Goal: Contribute content: Contribute content

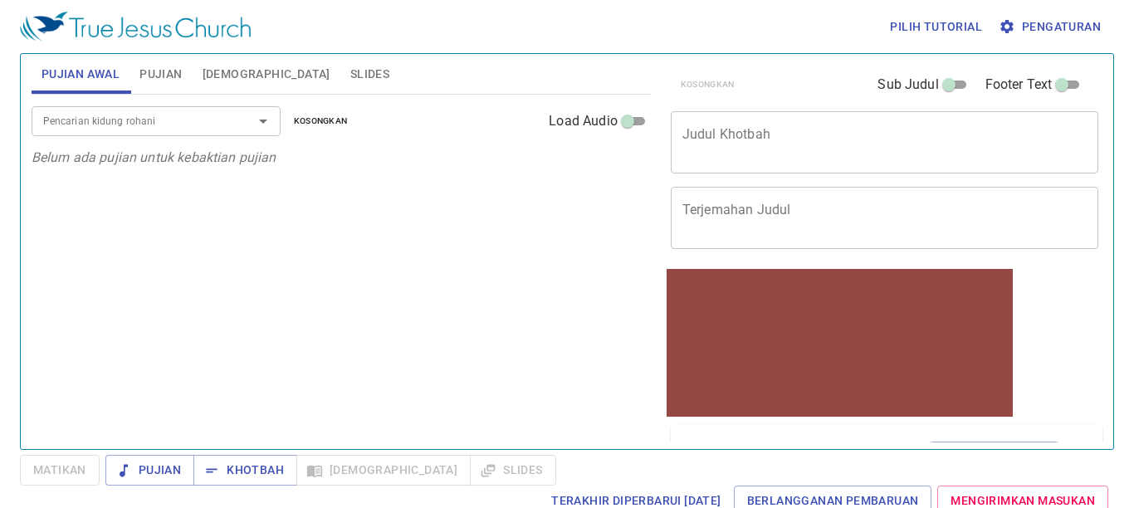
click at [139, 118] on input "Pencarian kidung rohani" at bounding box center [132, 120] width 190 height 19
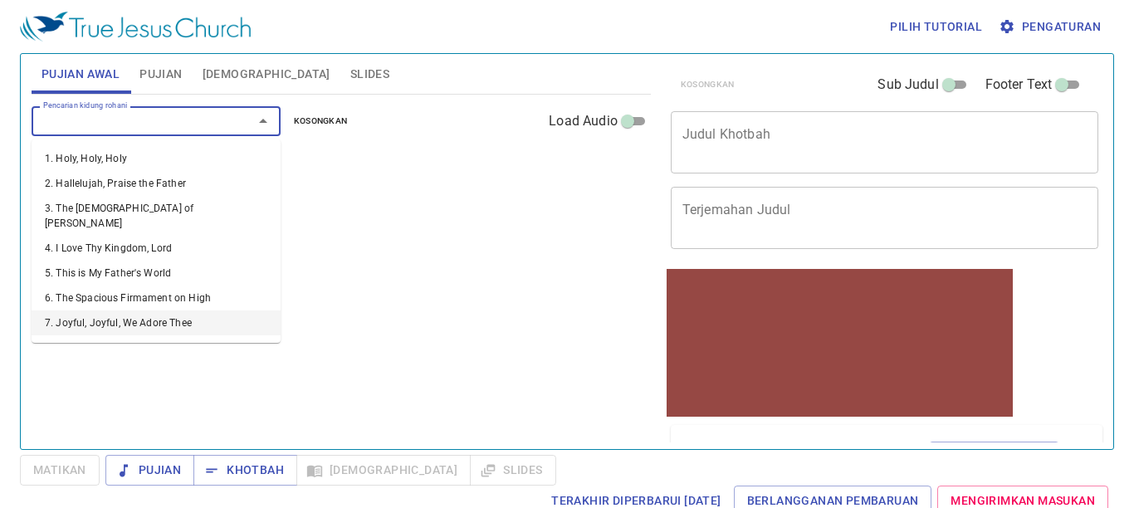
drag, startPoint x: 108, startPoint y: 300, endPoint x: 117, endPoint y: 302, distance: 9.5
click at [115, 310] on li "7. Joyful, Joyful, We Adore Thee" at bounding box center [156, 322] width 249 height 25
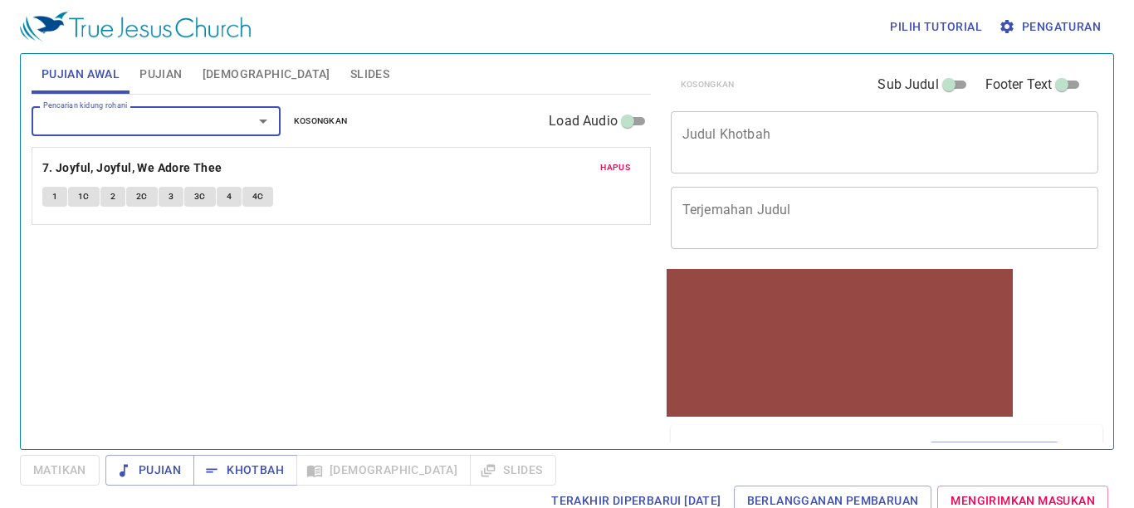
click at [151, 126] on input "Pencarian kidung rohani" at bounding box center [132, 120] width 190 height 19
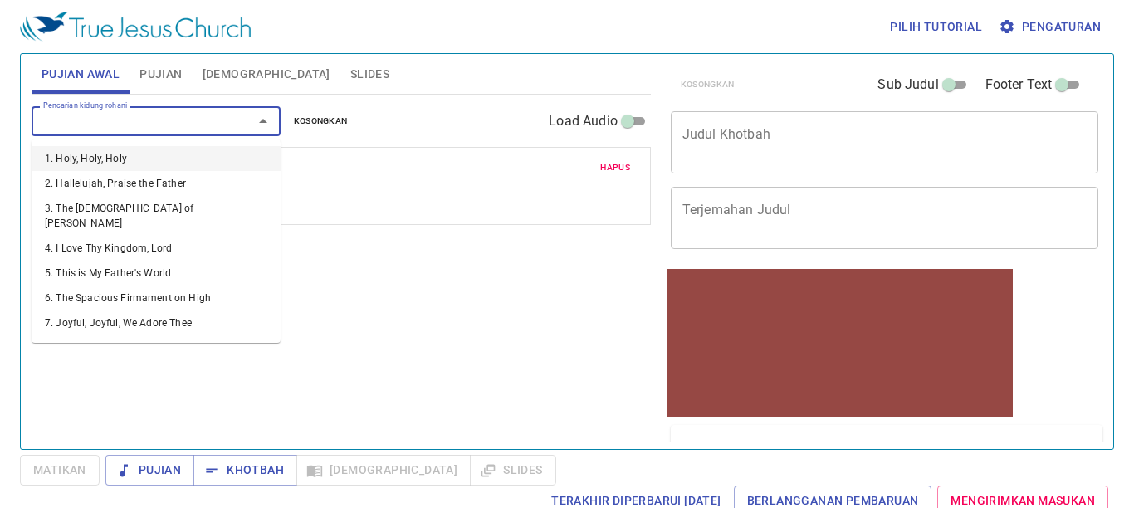
click at [144, 151] on li "1. Holy, Holy, Holy" at bounding box center [156, 158] width 249 height 25
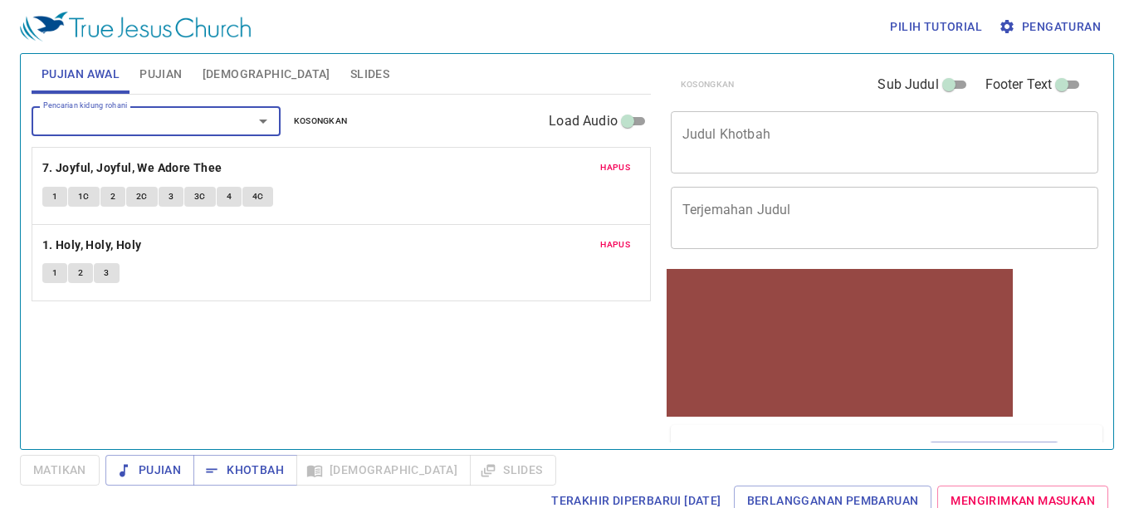
click at [141, 132] on div "Pencarian kidung rohani" at bounding box center [156, 120] width 249 height 29
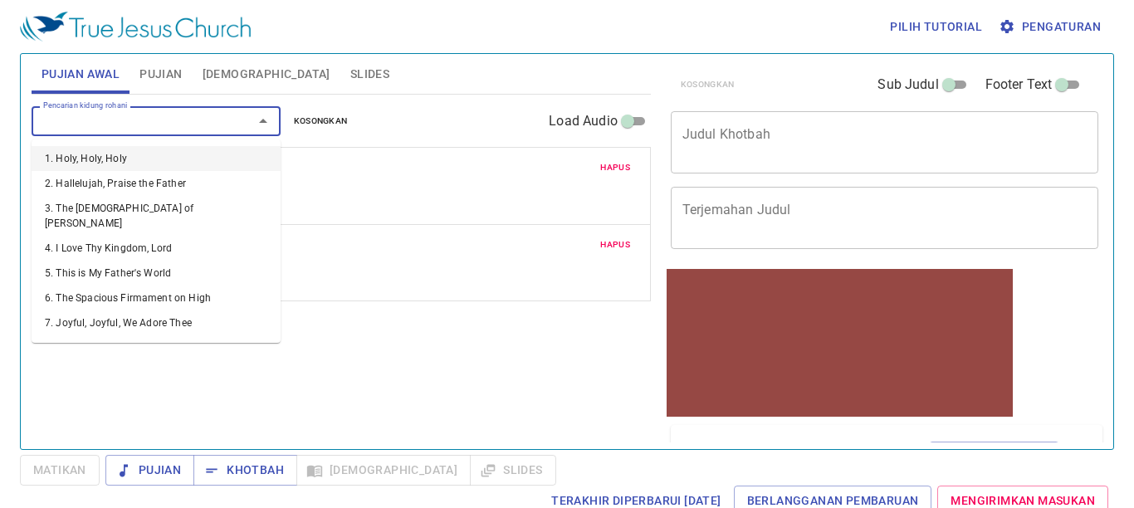
click at [125, 114] on input "Pencarian kidung rohani" at bounding box center [132, 120] width 190 height 19
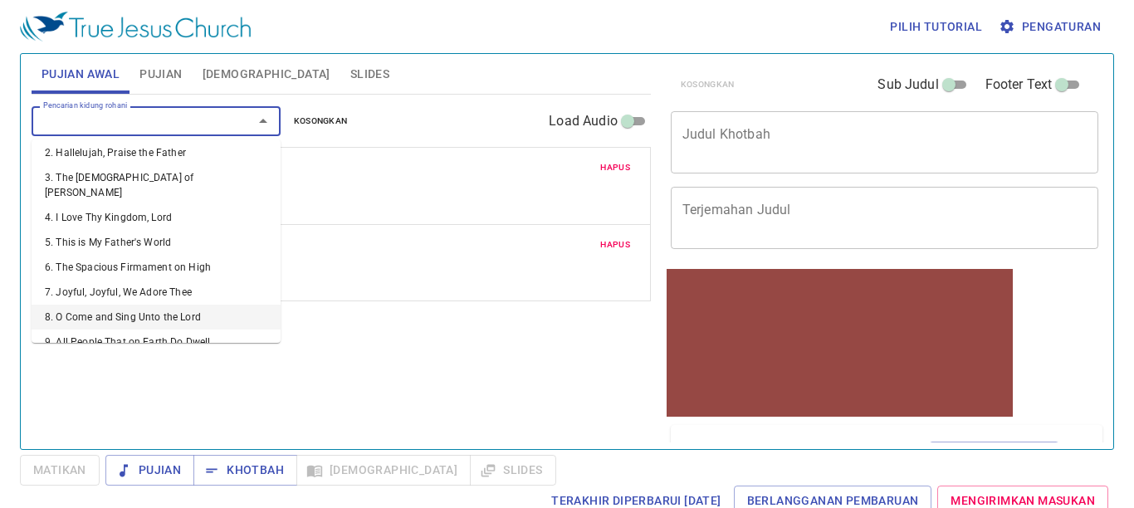
scroll to position [83, 0]
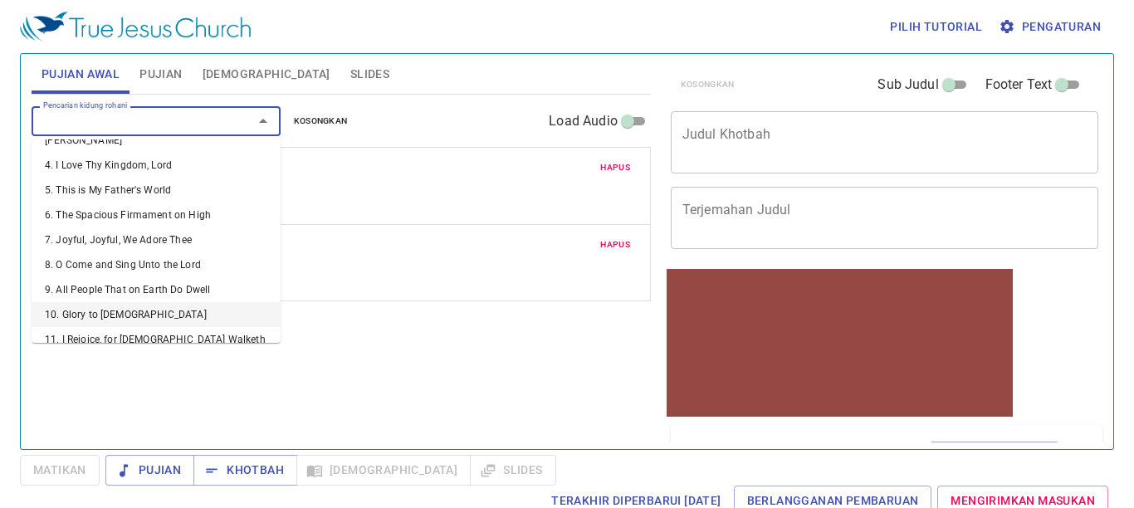
click at [100, 302] on li "10. Glory to [DEMOGRAPHIC_DATA]" at bounding box center [156, 314] width 249 height 25
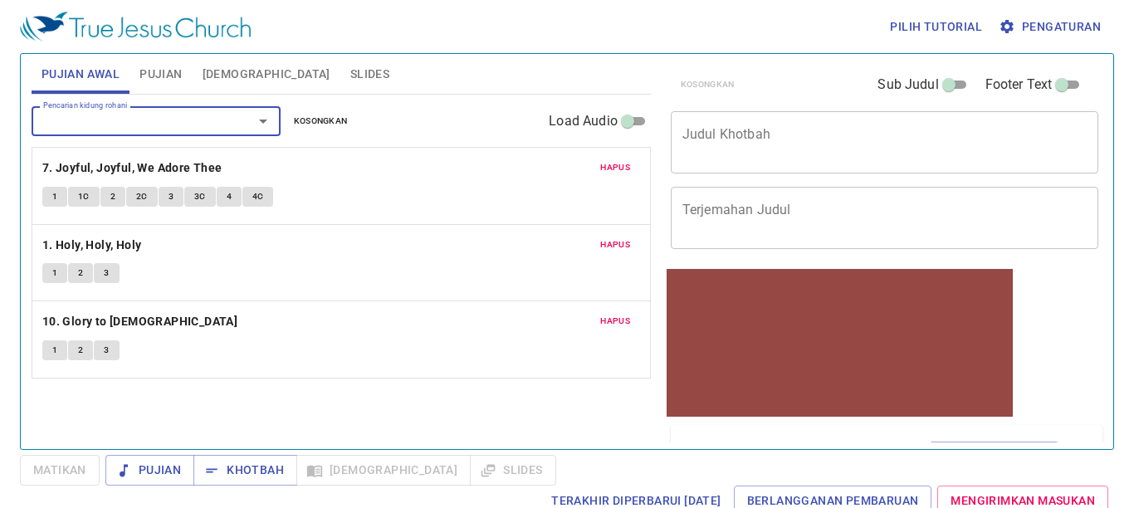
click at [1038, 23] on span "Pengaturan" at bounding box center [1051, 27] width 99 height 21
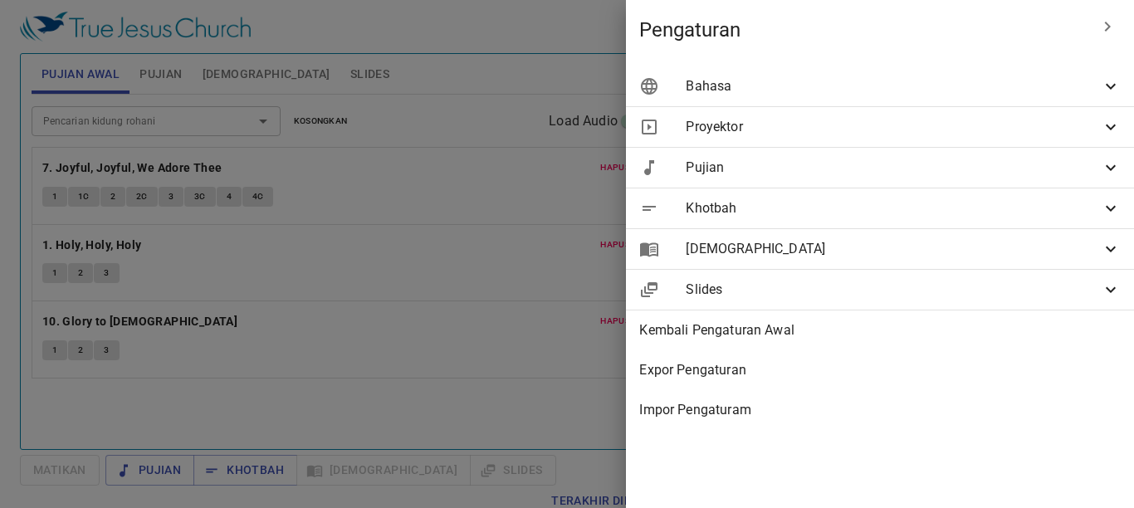
click at [985, 73] on div "Bahasa" at bounding box center [880, 86] width 508 height 40
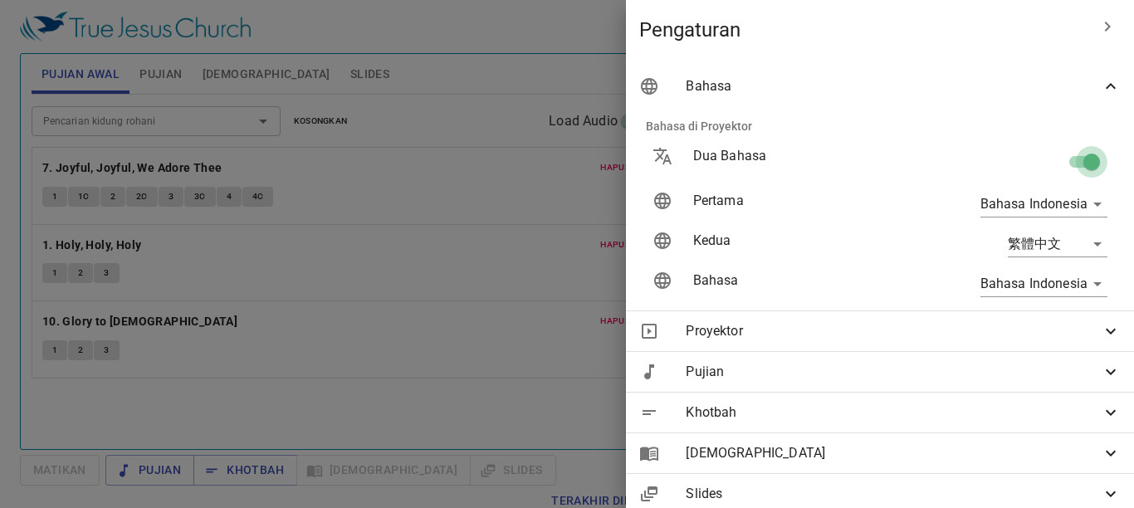
click at [1085, 162] on input "checkbox" at bounding box center [1091, 165] width 95 height 32
checkbox input "false"
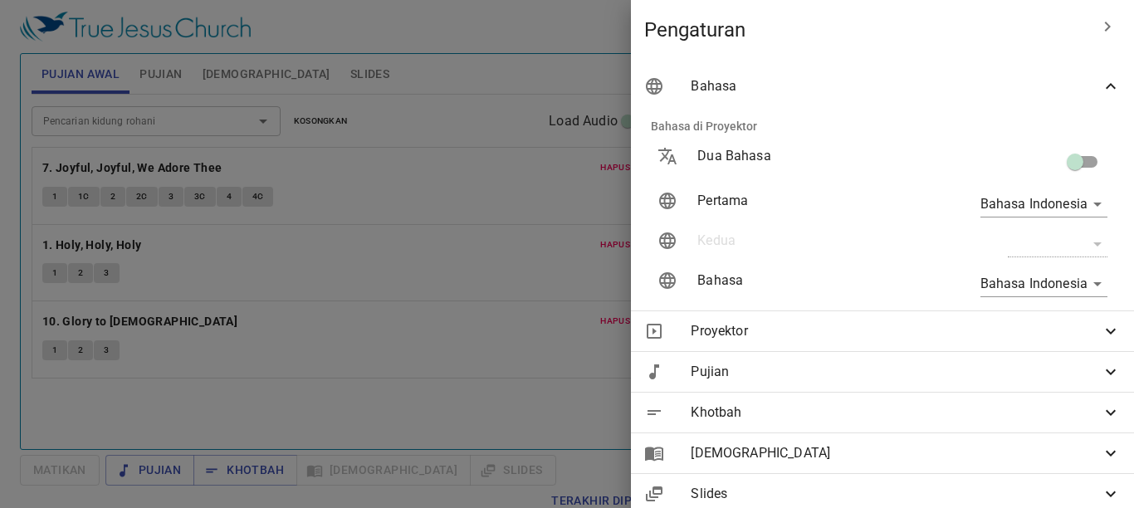
click at [685, 145] on div "Dua Bahasa" at bounding box center [803, 162] width 238 height 58
click at [534, 147] on div at bounding box center [567, 254] width 1134 height 508
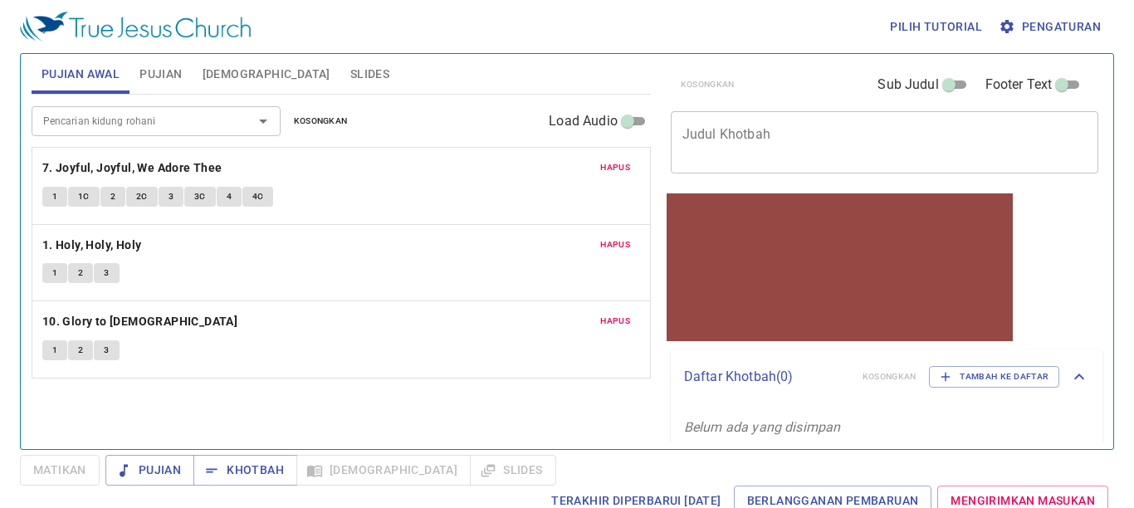
click at [940, 83] on input "Sub Judul" at bounding box center [949, 88] width 60 height 20
checkbox input "true"
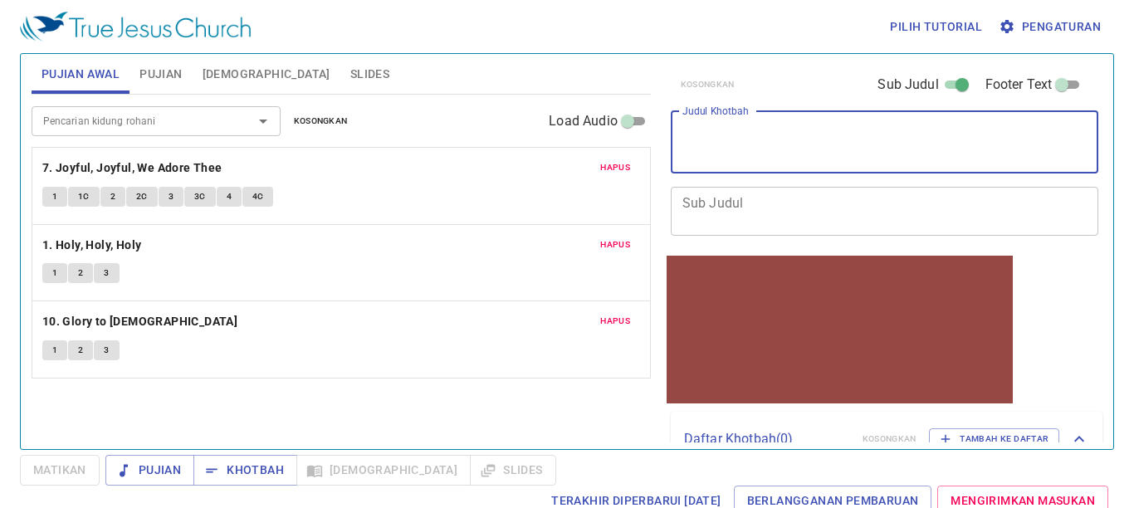
click at [817, 141] on textarea "Judul Khotbah" at bounding box center [884, 142] width 405 height 32
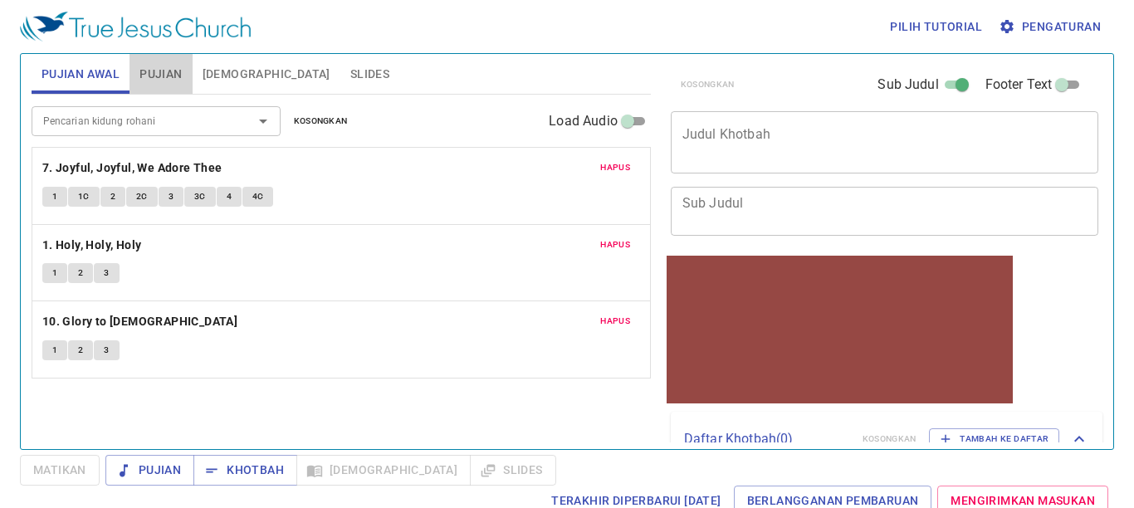
click at [170, 66] on span "Pujian" at bounding box center [160, 74] width 42 height 21
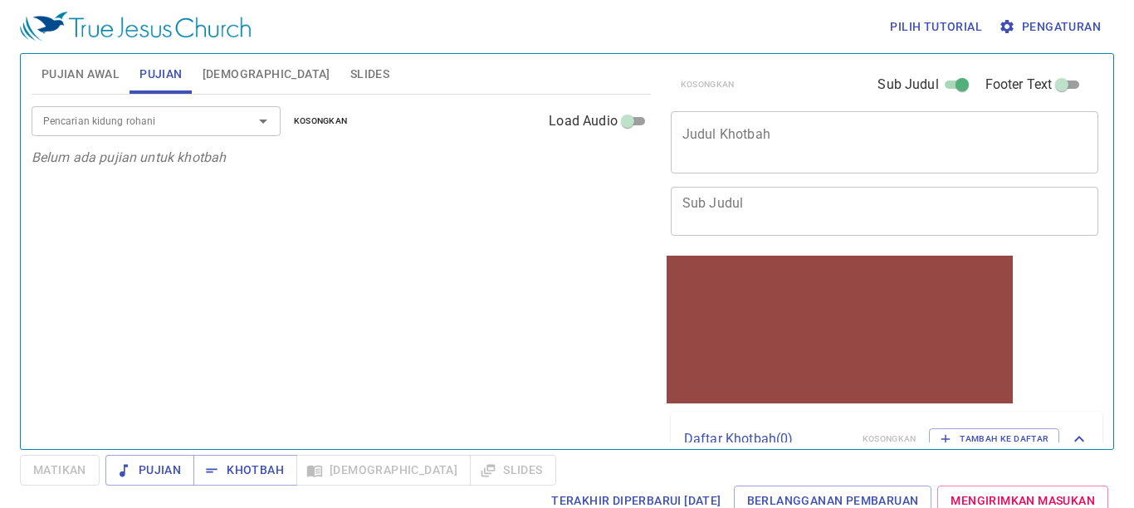
click at [690, 127] on textarea "Judul Khotbah" at bounding box center [884, 142] width 405 height 32
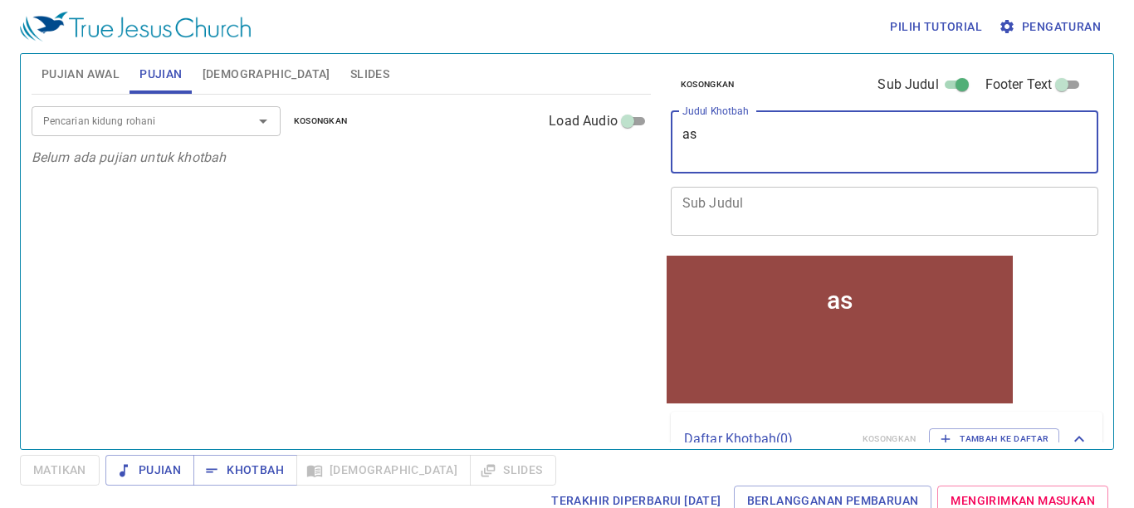
type textarea "a"
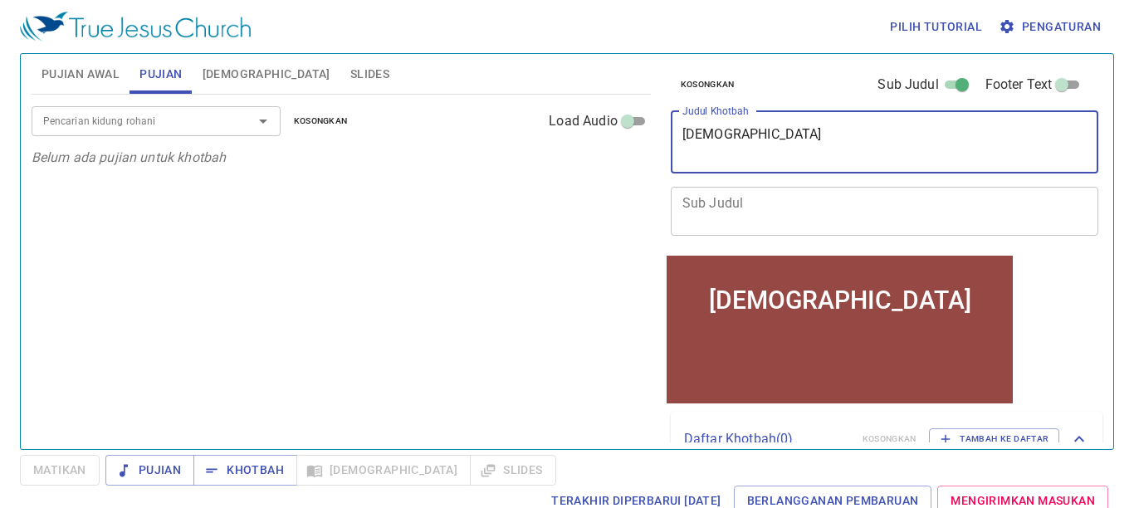
type textarea "ALLAH"
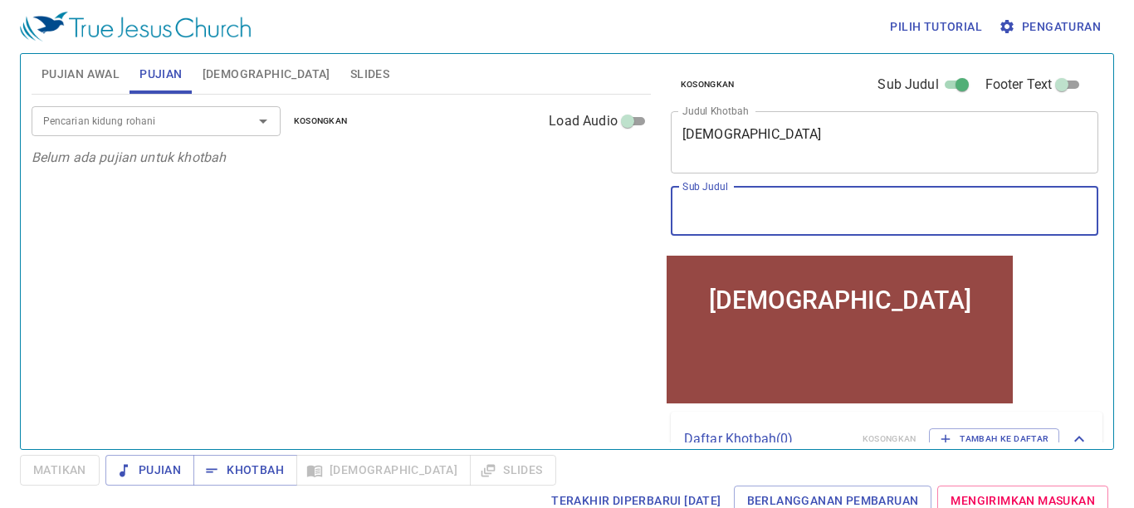
click at [710, 223] on textarea "Sub Judul" at bounding box center [884, 211] width 405 height 32
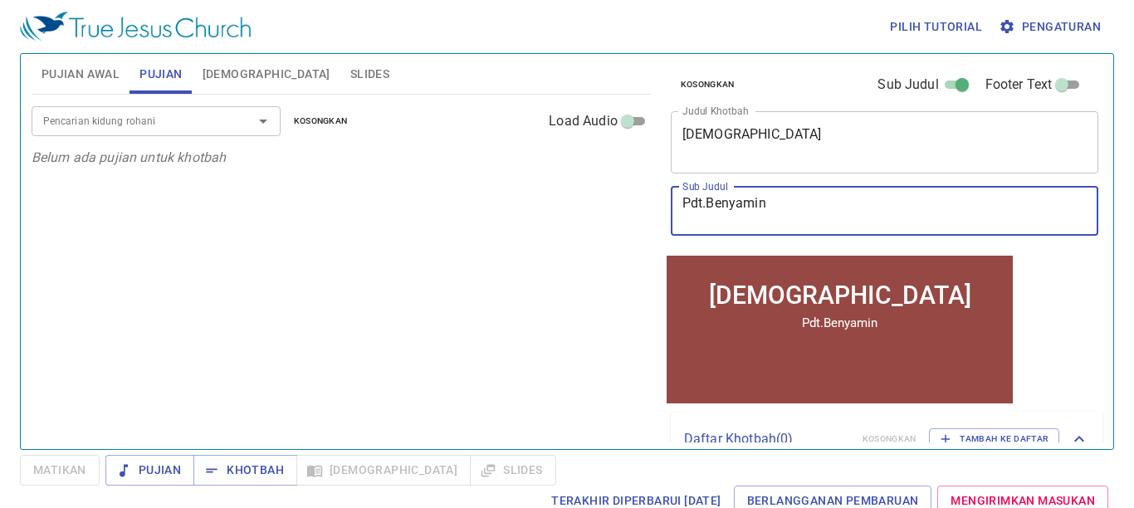
type textarea "Pdt.Benyamin"
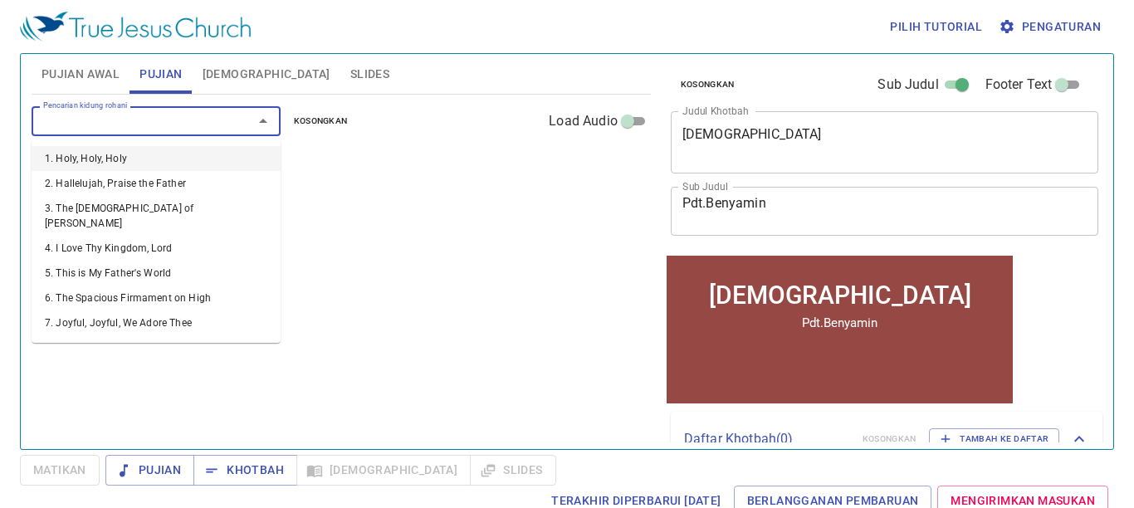
click at [159, 113] on input "Pencarian kidung rohani" at bounding box center [132, 120] width 190 height 19
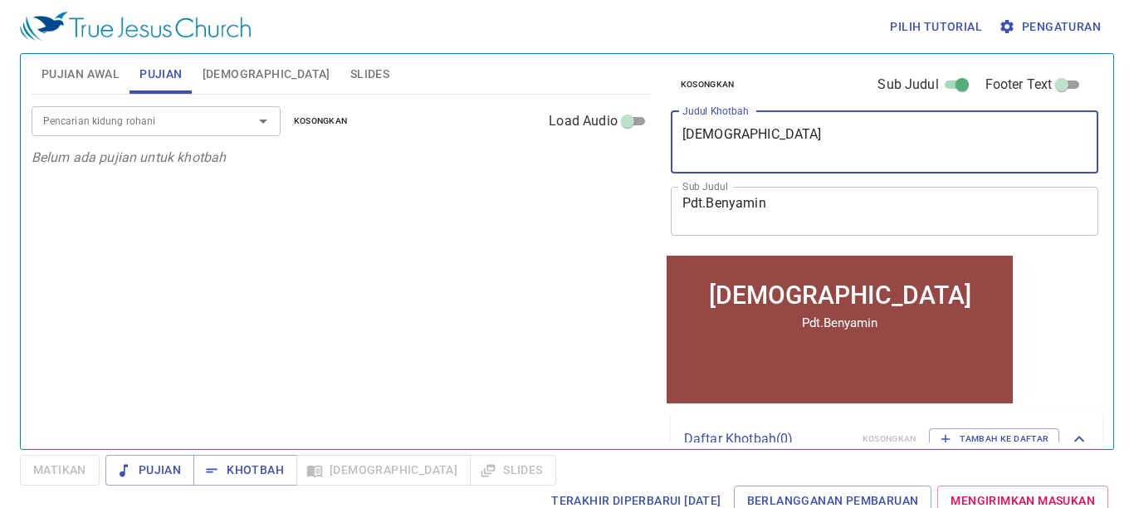
click at [748, 140] on textarea "ALLAH" at bounding box center [884, 142] width 405 height 32
type textarea "ALLAH MEN"
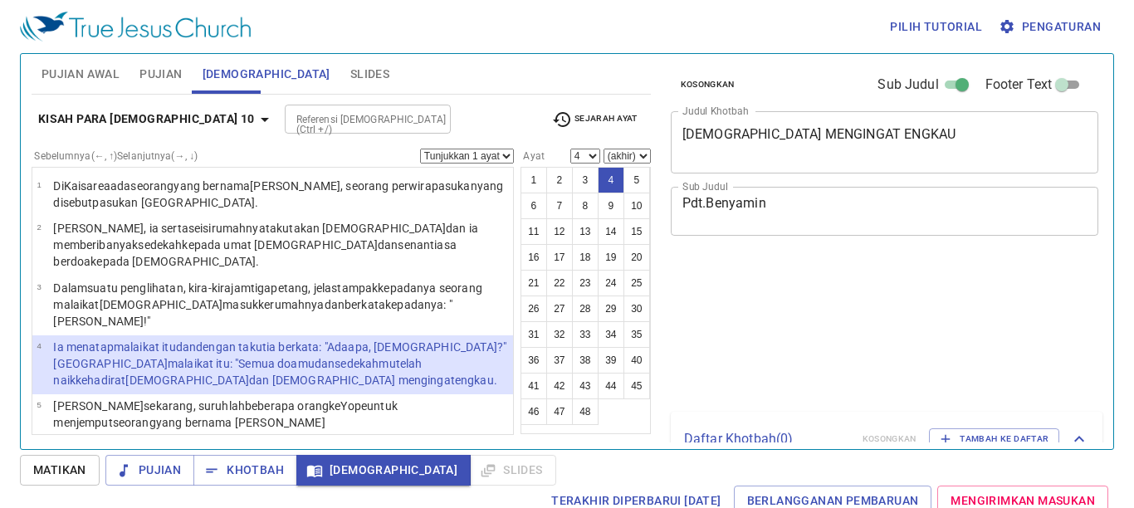
select select "4"
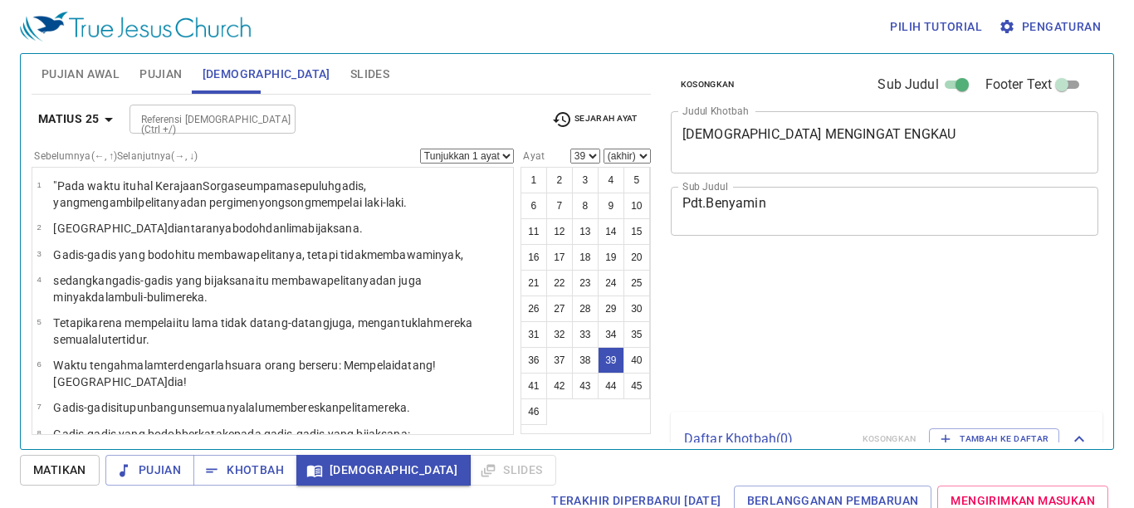
select select "39"
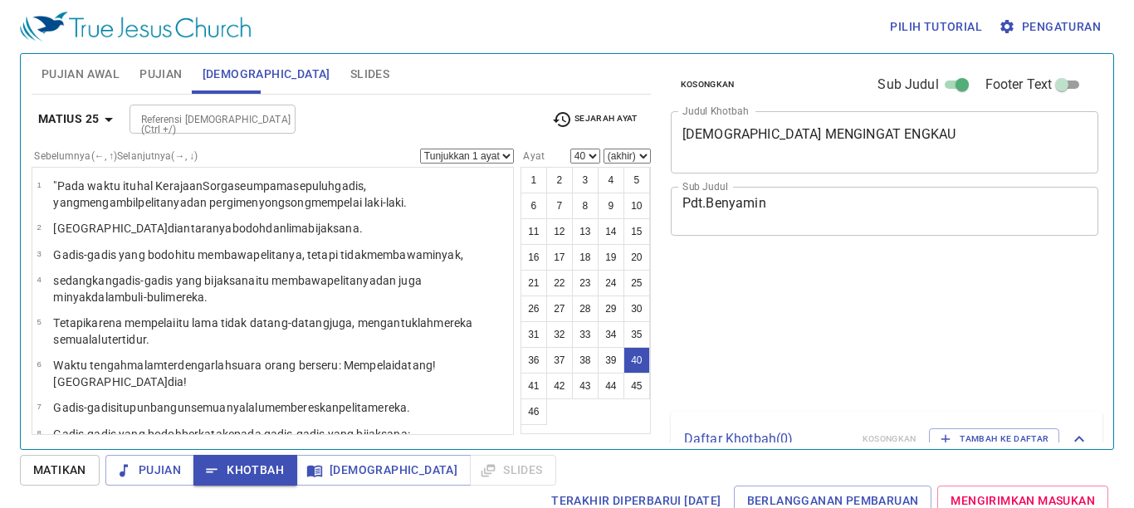
select select "40"
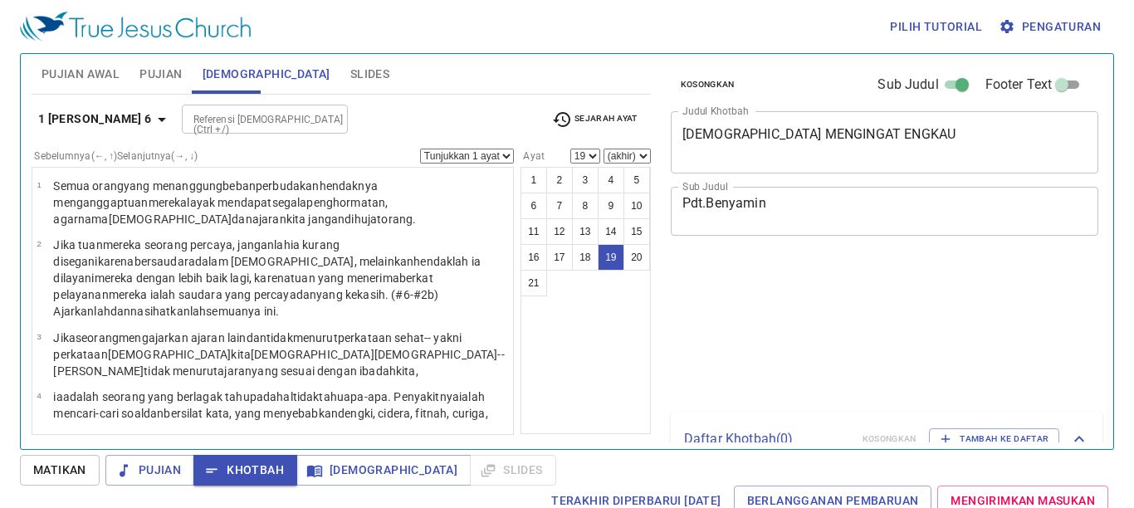
select select "19"
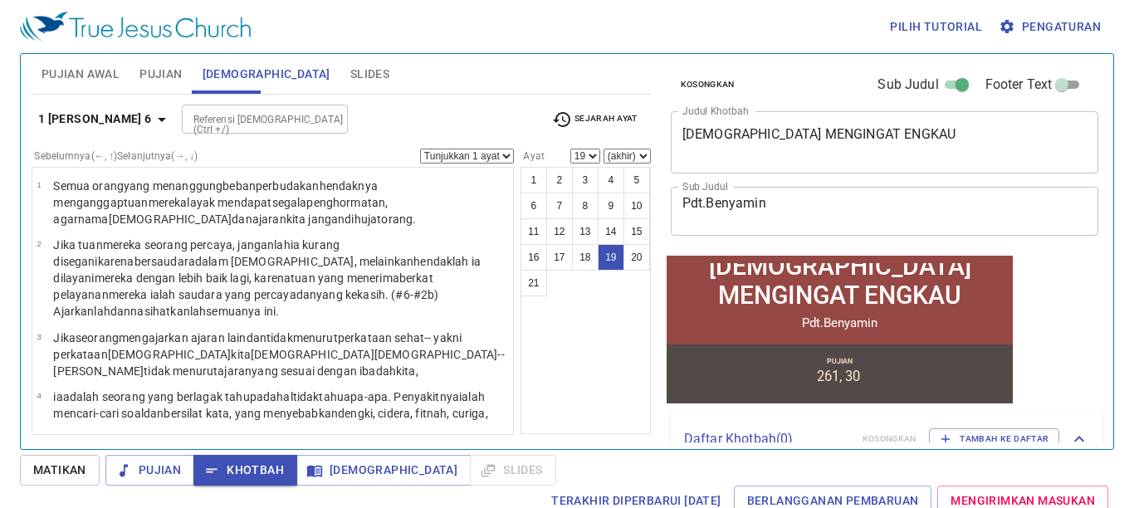
scroll to position [822, 0]
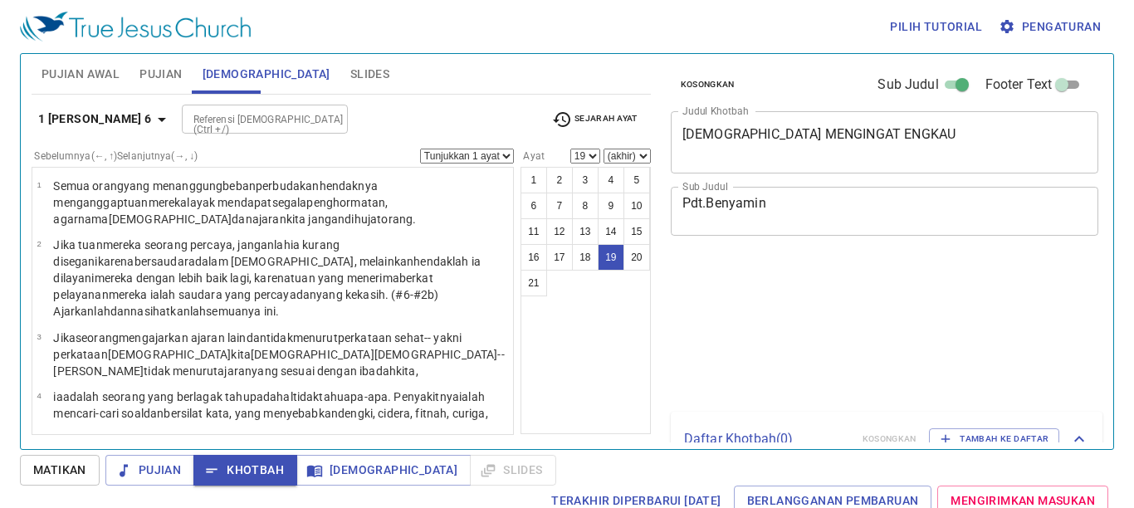
select select "19"
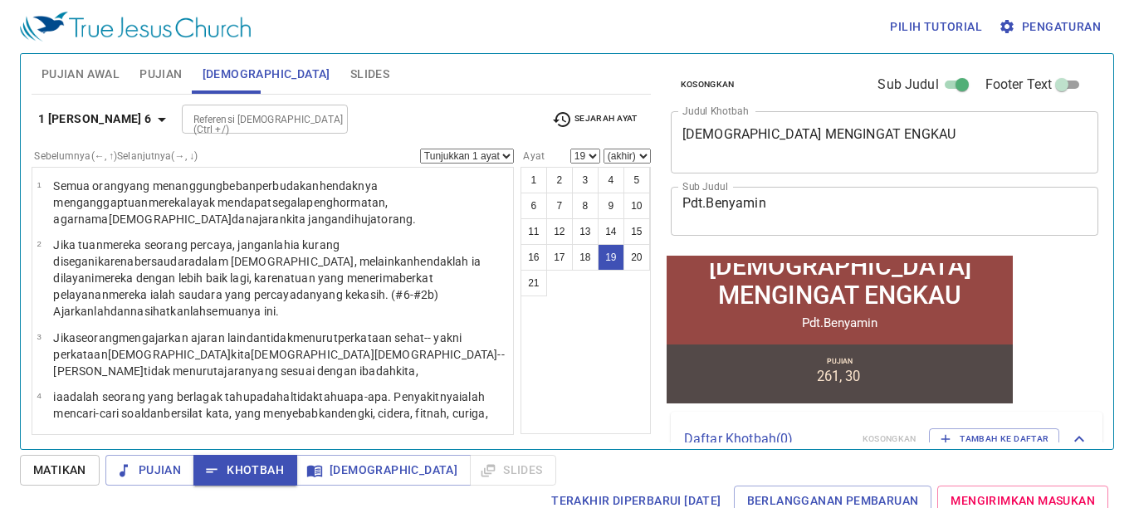
scroll to position [822, 0]
